Goal: Transaction & Acquisition: Purchase product/service

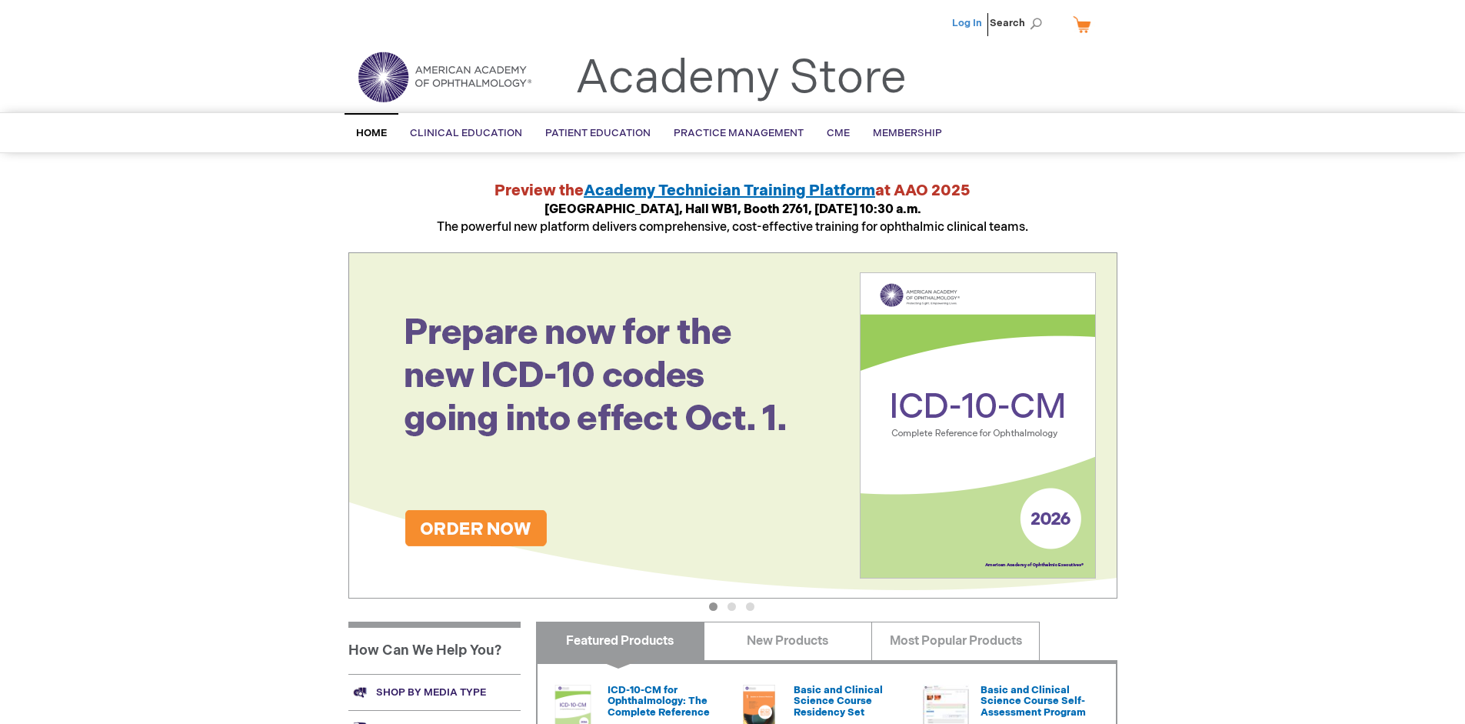
click at [968, 23] on link "Log In" at bounding box center [967, 23] width 30 height 12
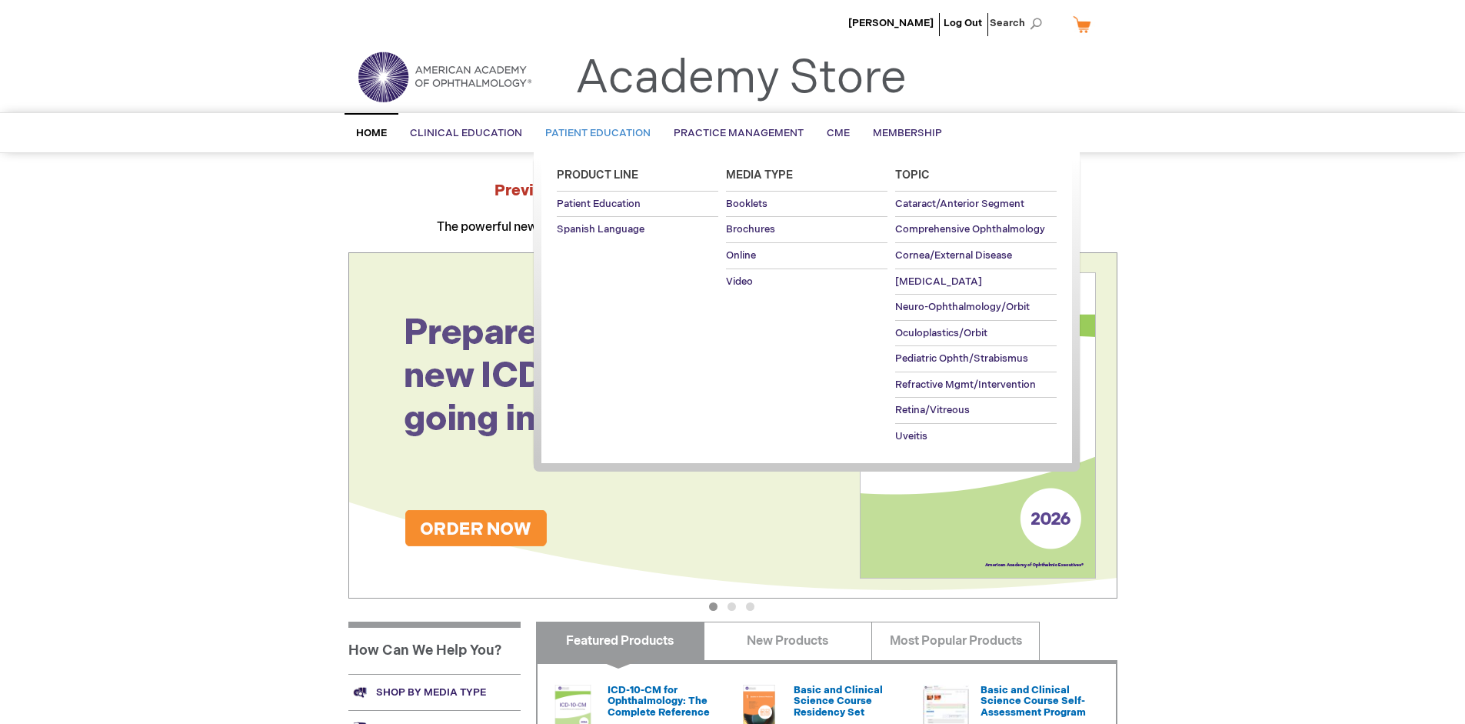
click at [594, 133] on span "Patient Education" at bounding box center [597, 133] width 105 height 12
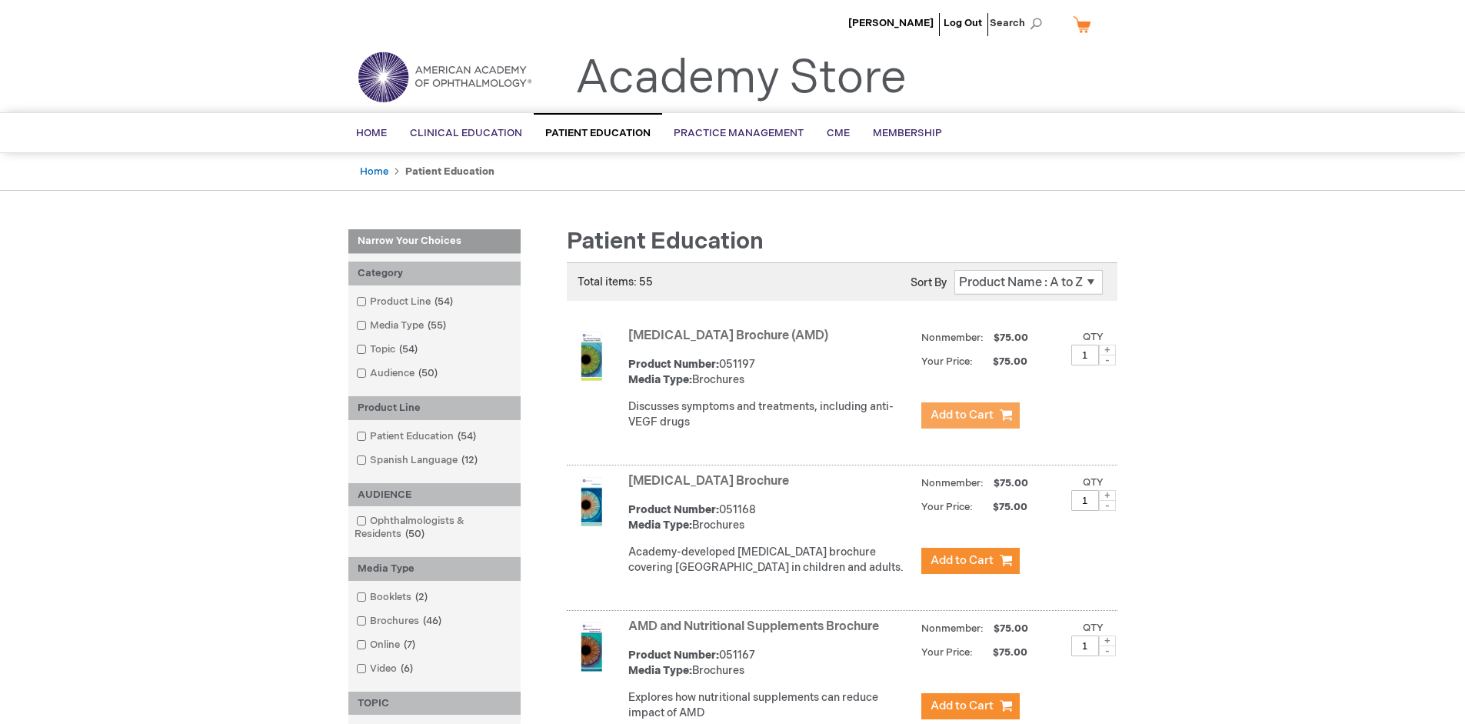
click at [970, 415] on span "Add to Cart" at bounding box center [962, 415] width 63 height 15
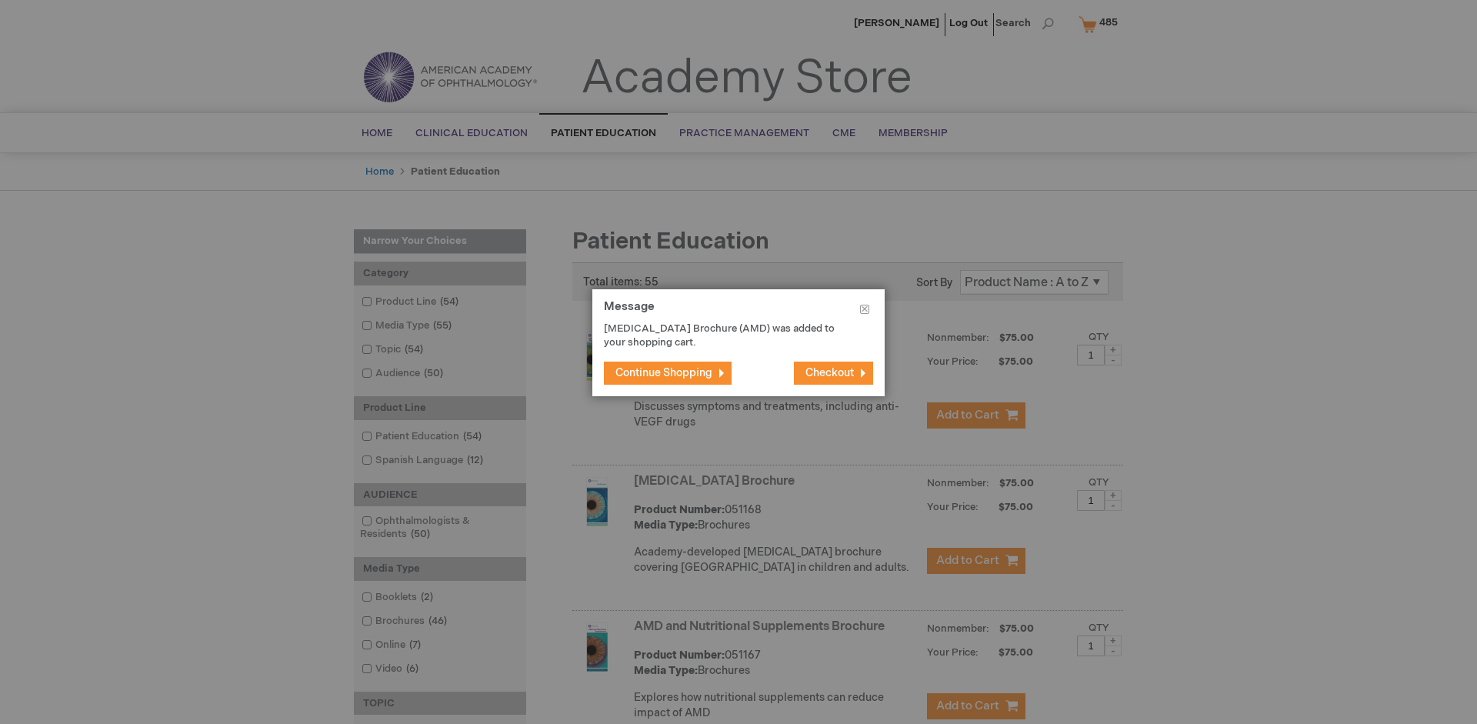
click at [664, 372] on span "Continue Shopping" at bounding box center [663, 372] width 97 height 13
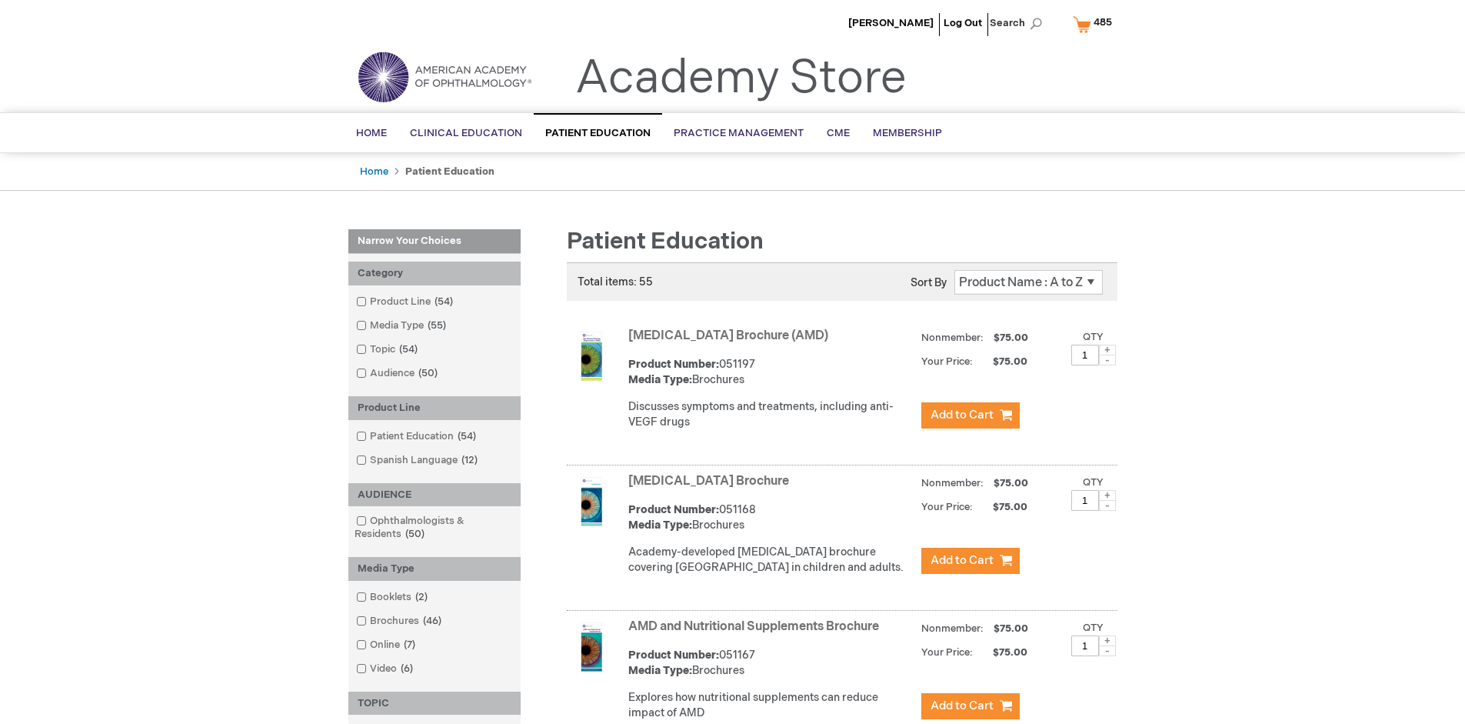
click at [757, 634] on link "AMD and Nutritional Supplements Brochure" at bounding box center [753, 626] width 251 height 15
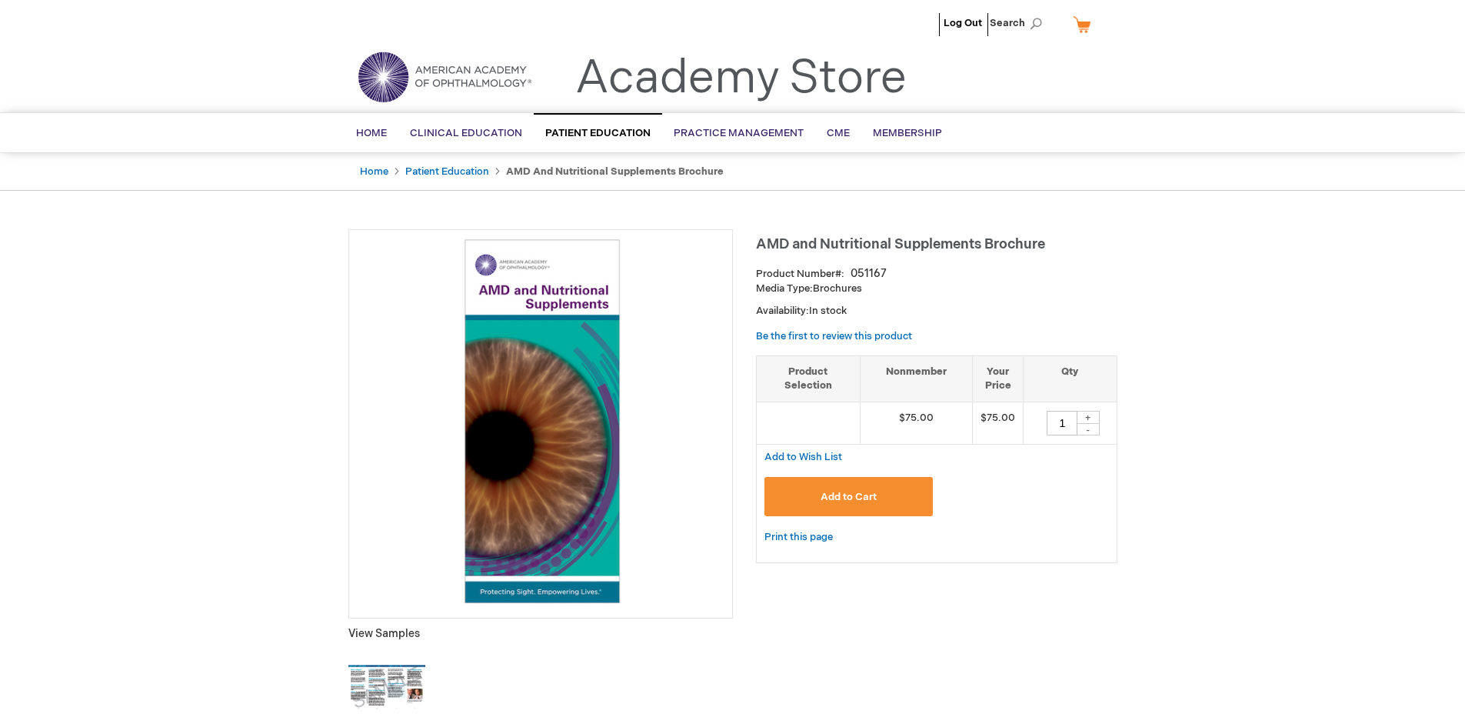
type input "1"
click at [848, 496] on span "Add to Cart" at bounding box center [849, 497] width 56 height 12
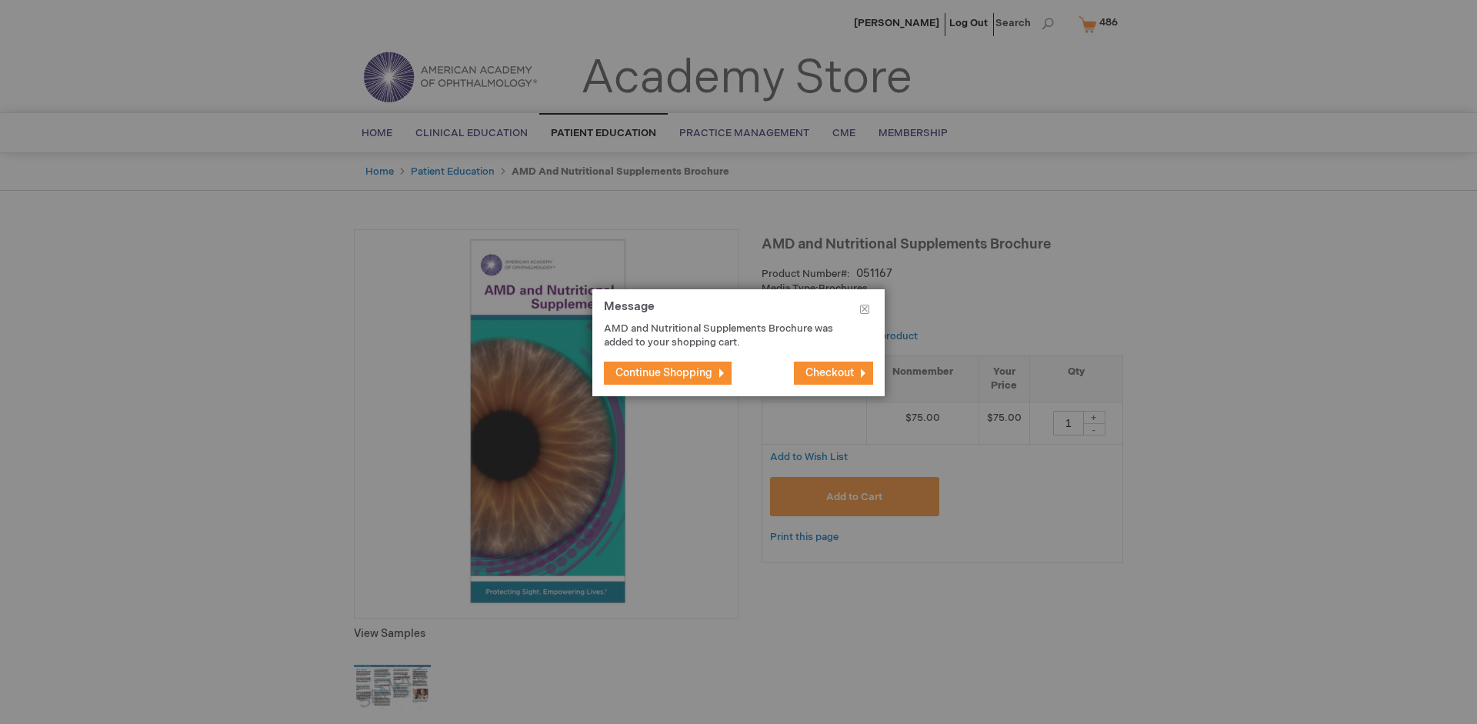
click at [664, 372] on span "Continue Shopping" at bounding box center [663, 372] width 97 height 13
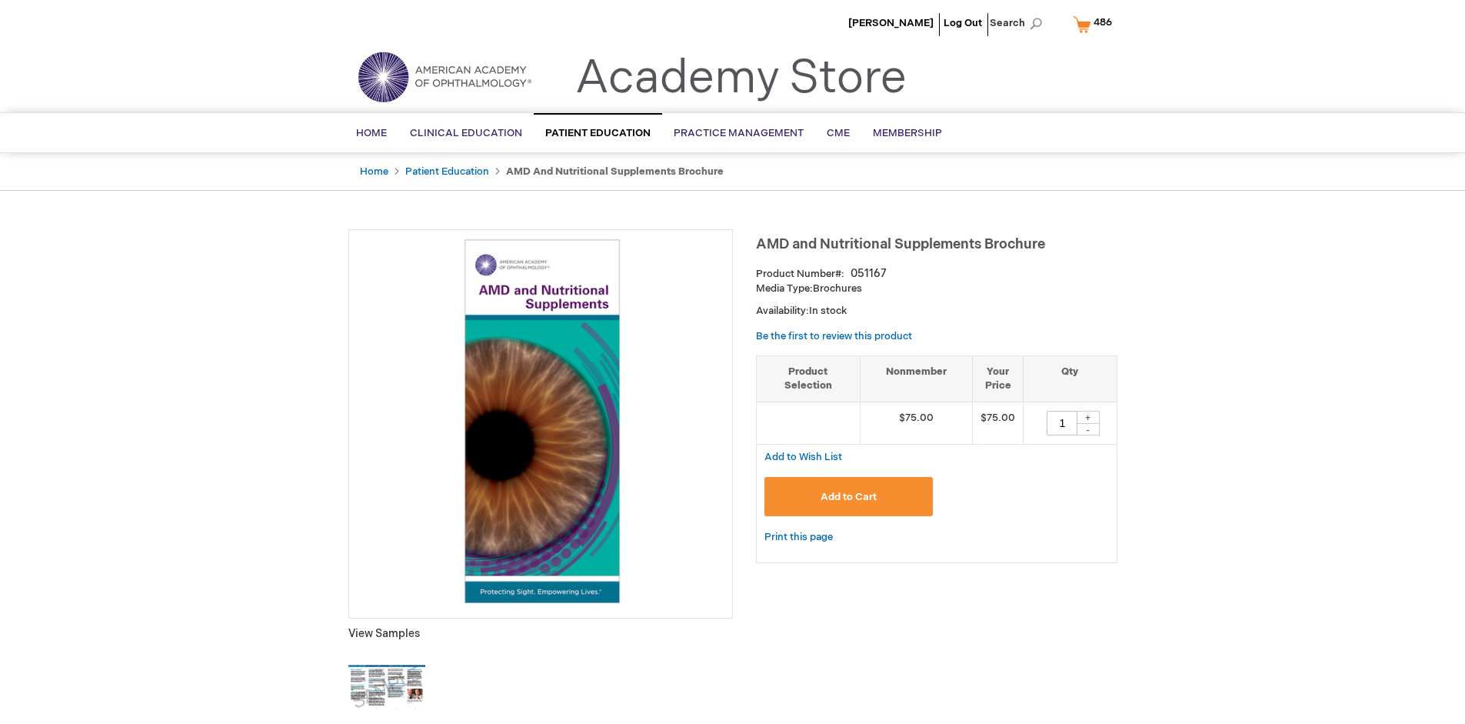
click at [1095, 24] on span "486" at bounding box center [1103, 22] width 18 height 12
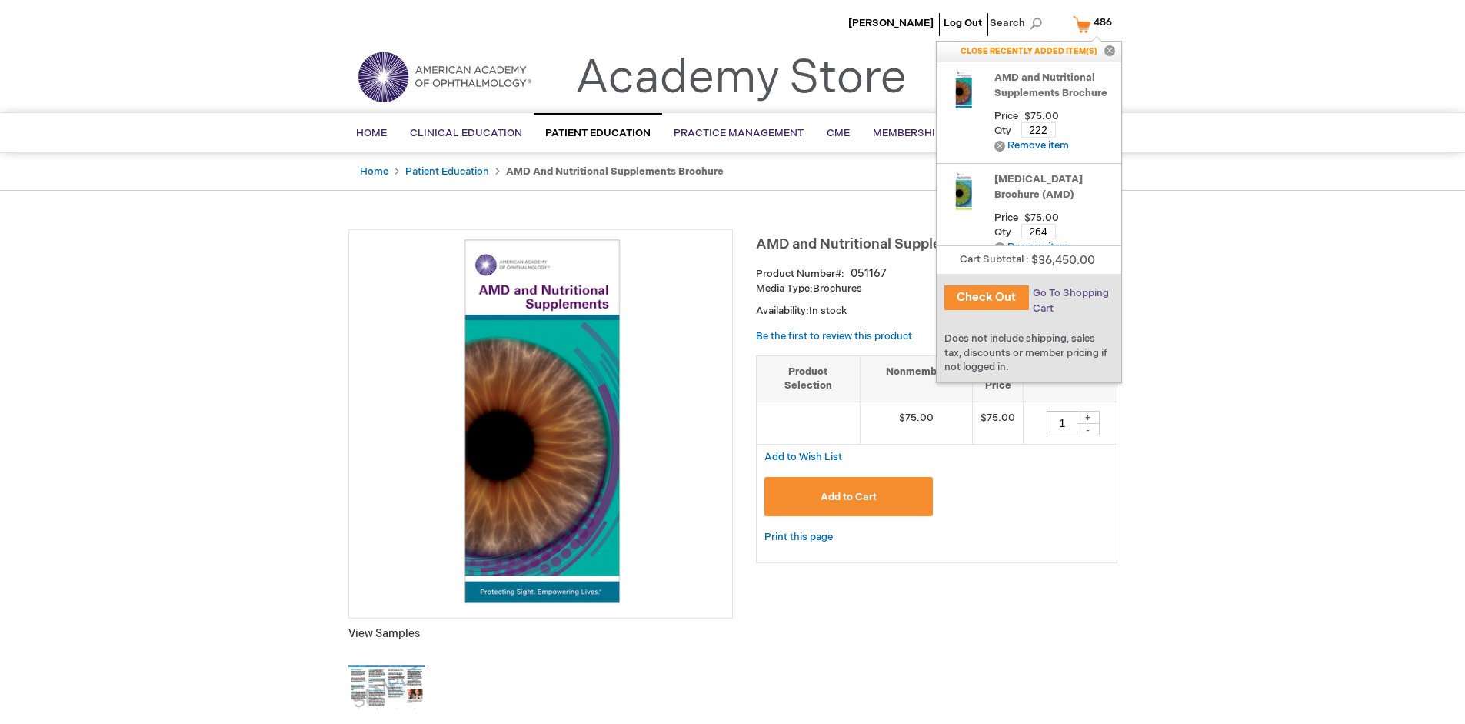
click at [1070, 293] on span "Go To Shopping Cart" at bounding box center [1071, 301] width 76 height 28
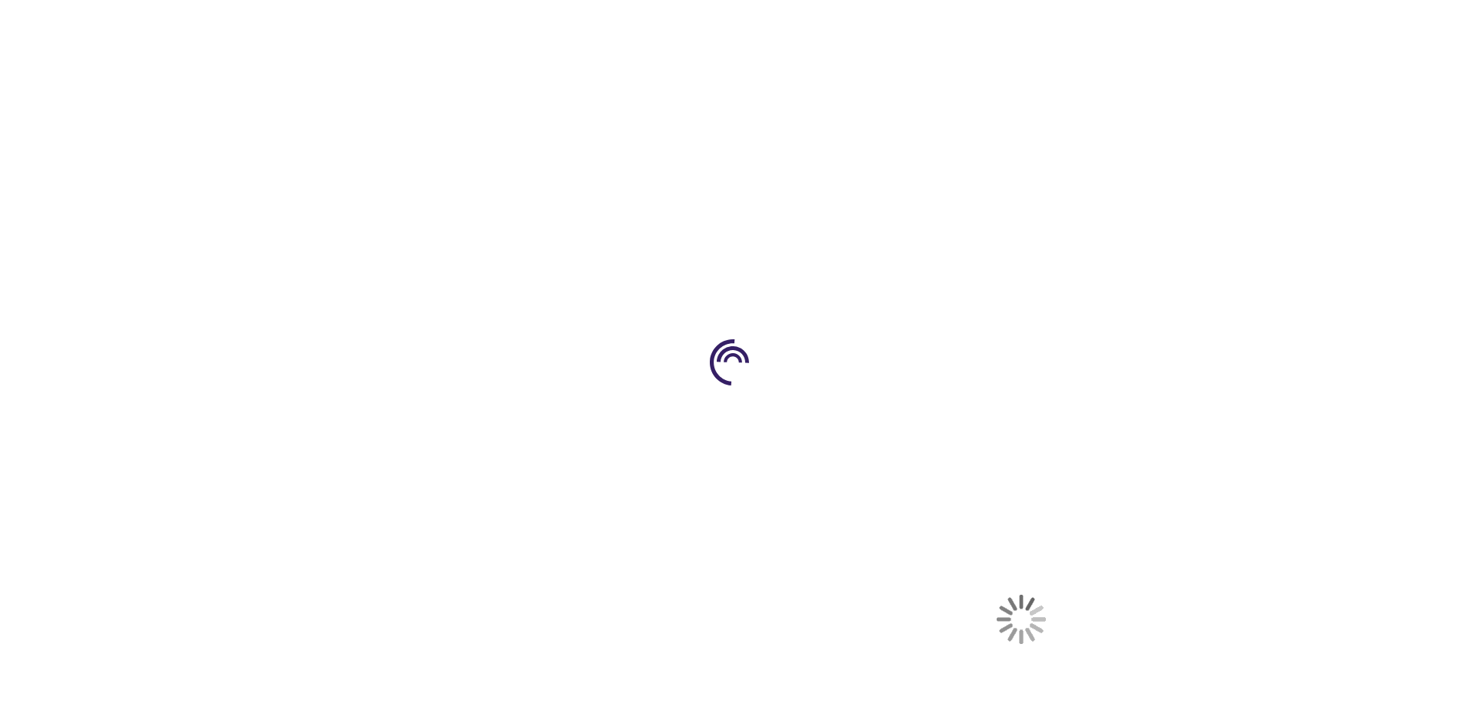
select select "US"
select select "41"
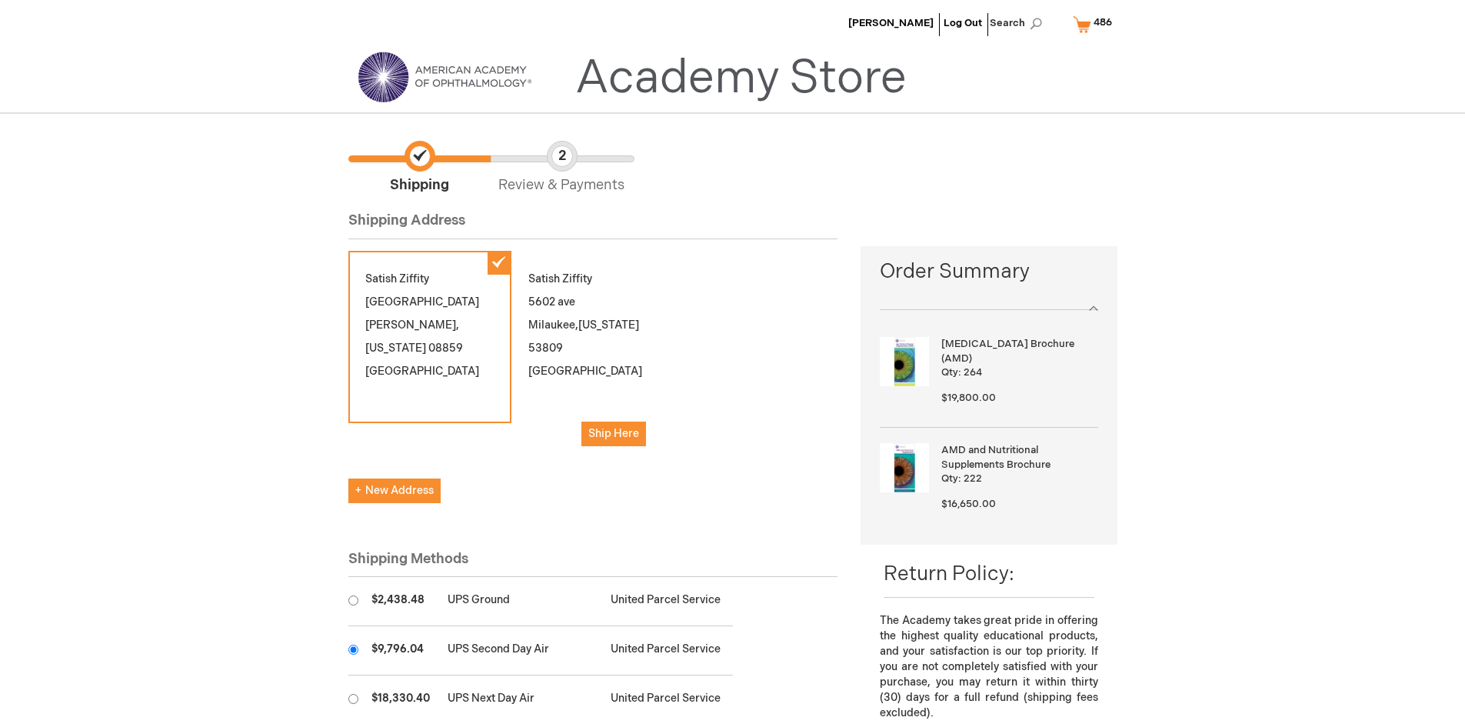
click at [353, 649] on input "radio" at bounding box center [353, 649] width 10 height 10
